Goal: Task Accomplishment & Management: Manage account settings

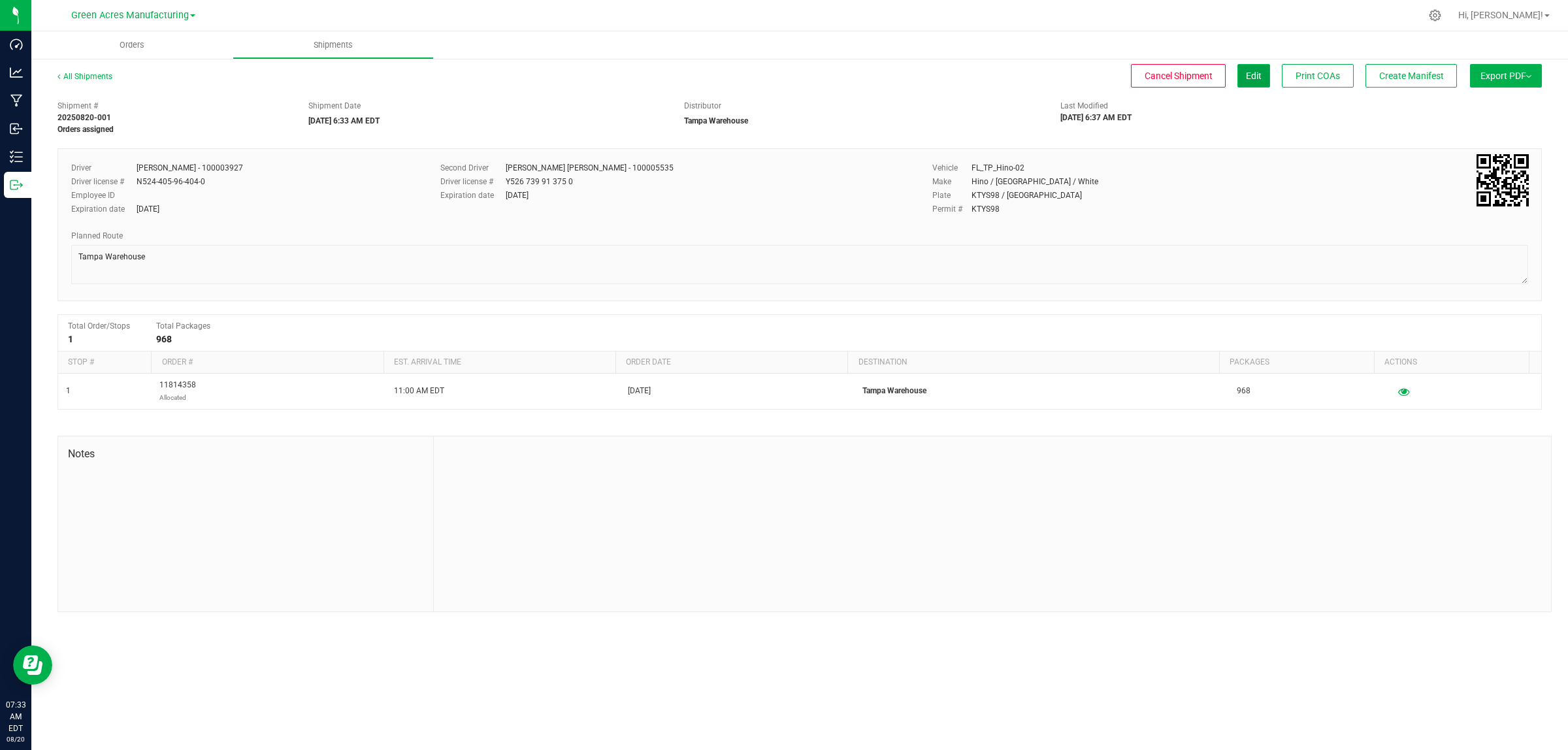
click at [1246, 74] on span "Edit" at bounding box center [1254, 76] width 16 height 11
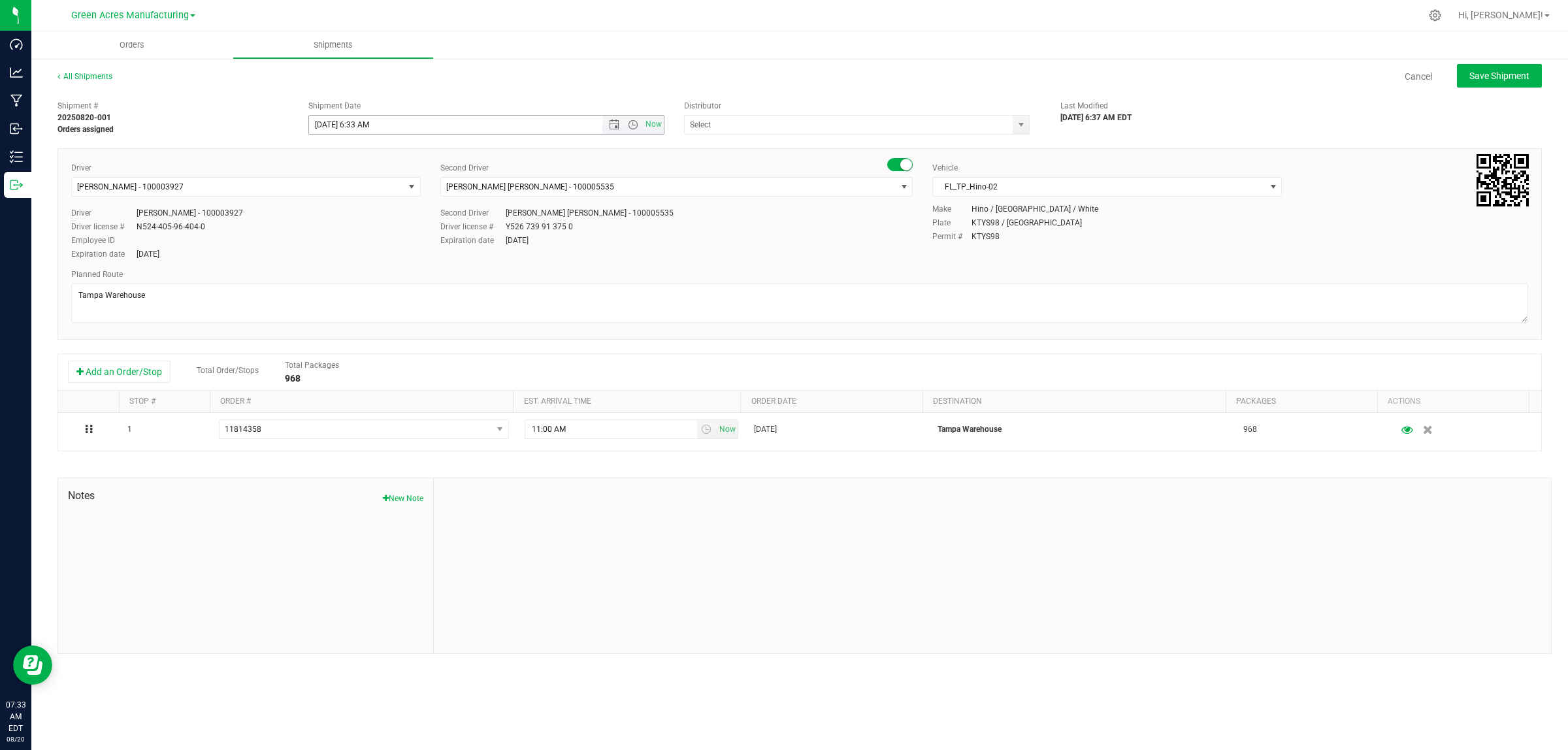
type input "Tampa Warehouse"
click at [356, 123] on input "[DATE] 6:33 AM" at bounding box center [466, 124] width 316 height 18
click at [1508, 71] on span "Save Shipment" at bounding box center [1499, 76] width 60 height 11
type input "[DATE] 12:33 PM"
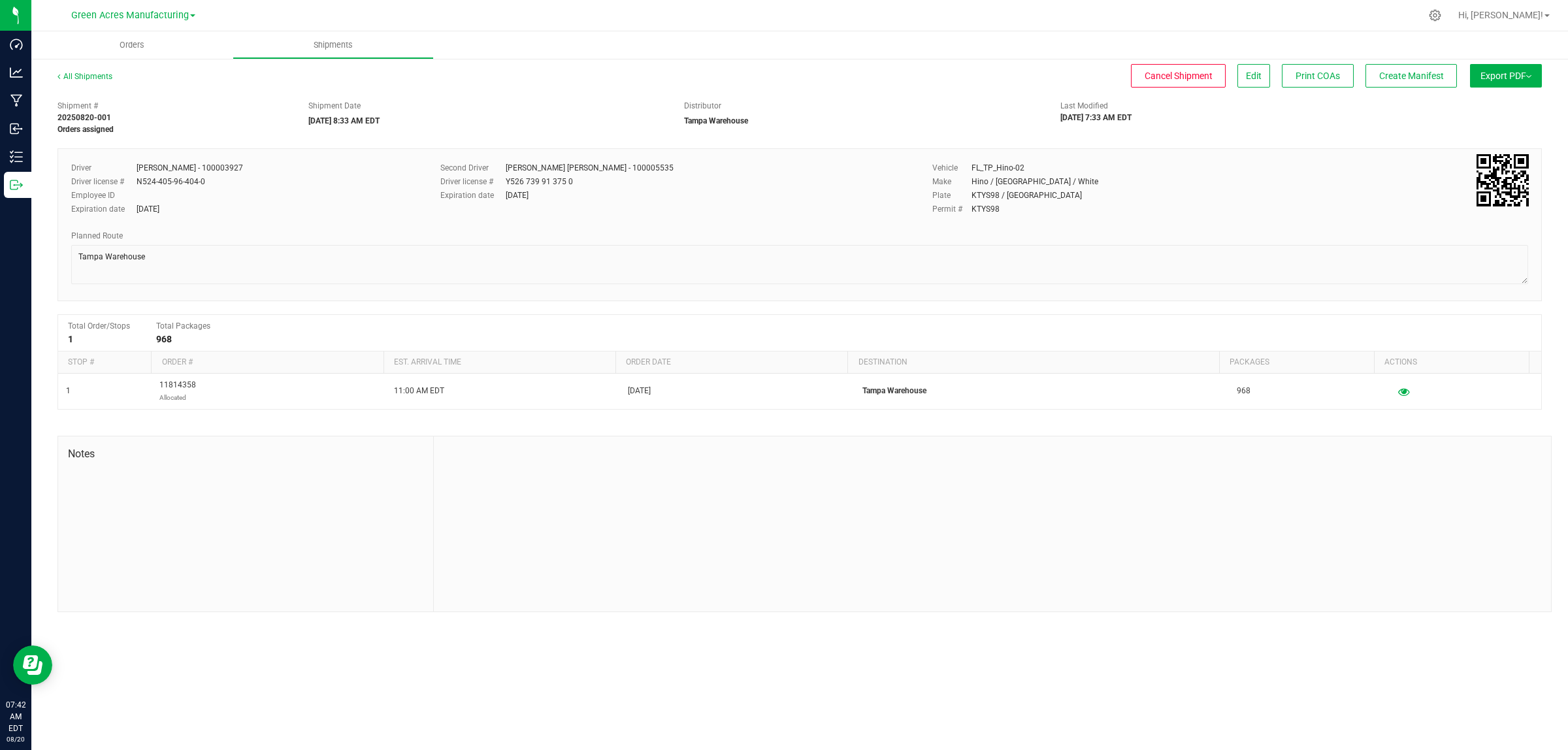
click at [1509, 80] on button "Export PDF" at bounding box center [1506, 75] width 72 height 24
click at [1495, 125] on span "Manifest by Lot" at bounding box center [1472, 124] width 54 height 9
click at [1410, 79] on span "Create Manifest" at bounding box center [1411, 76] width 65 height 11
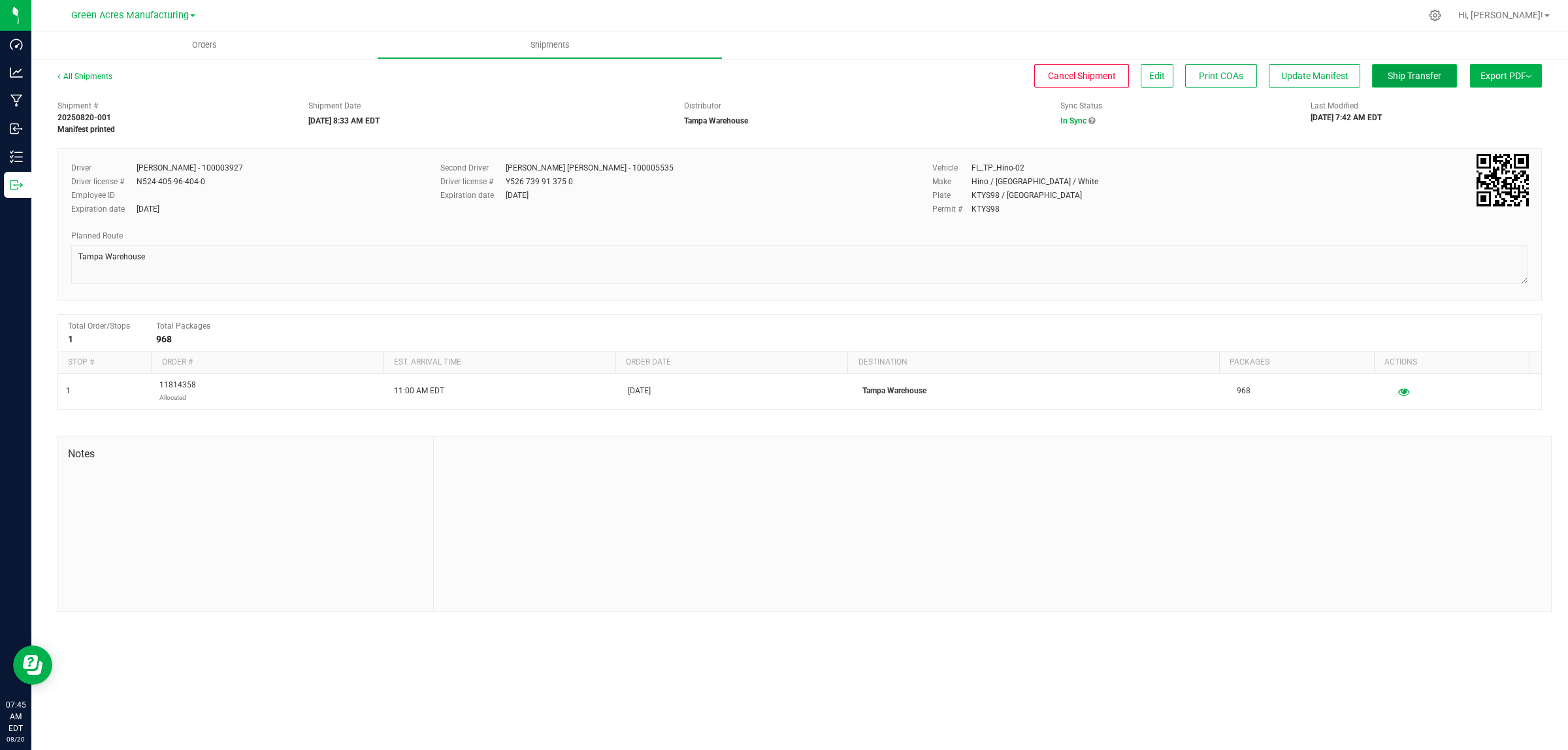
click at [1402, 71] on span "Ship Transfer" at bounding box center [1414, 76] width 53 height 11
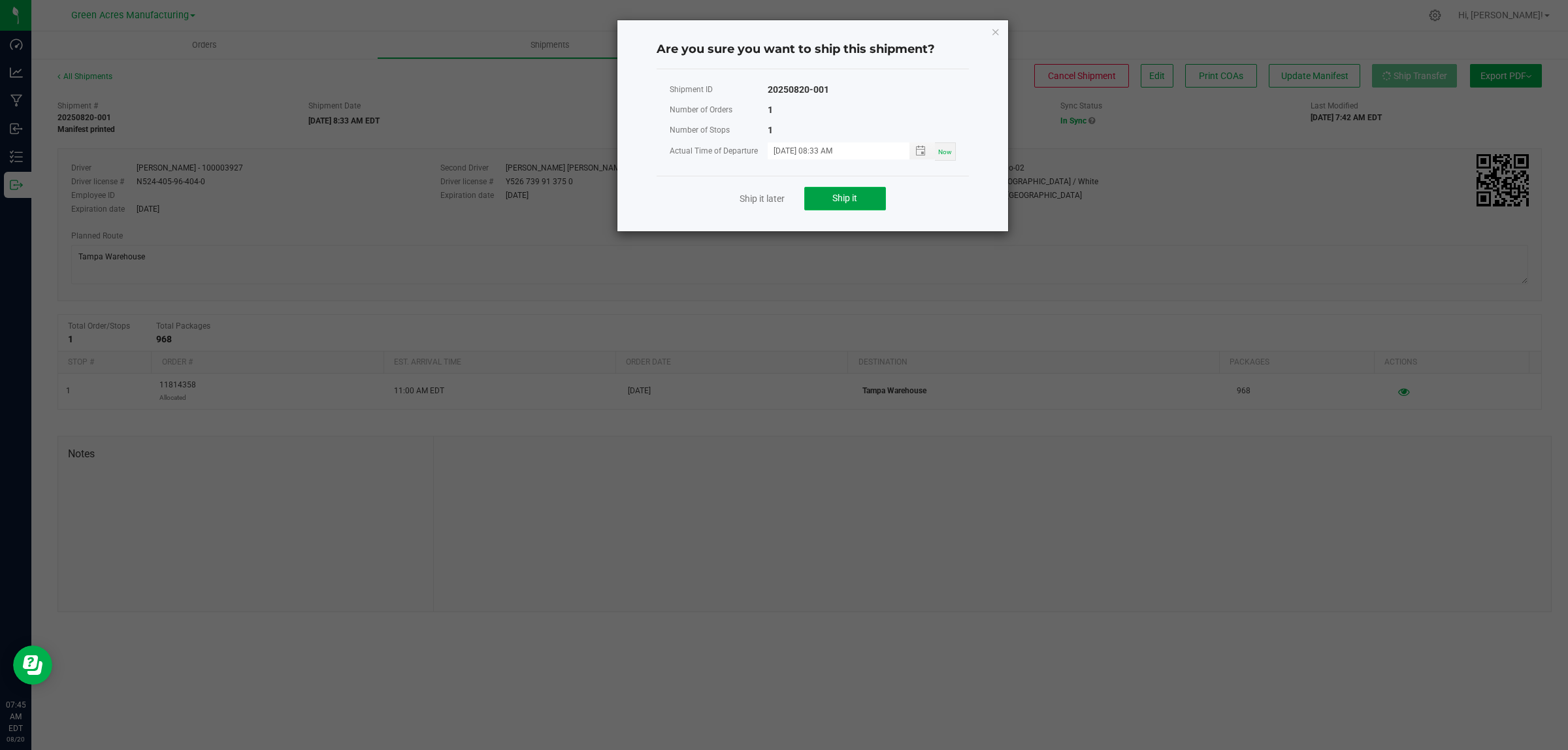
click at [844, 197] on span "Ship it" at bounding box center [844, 198] width 24 height 11
